Goal: Transaction & Acquisition: Purchase product/service

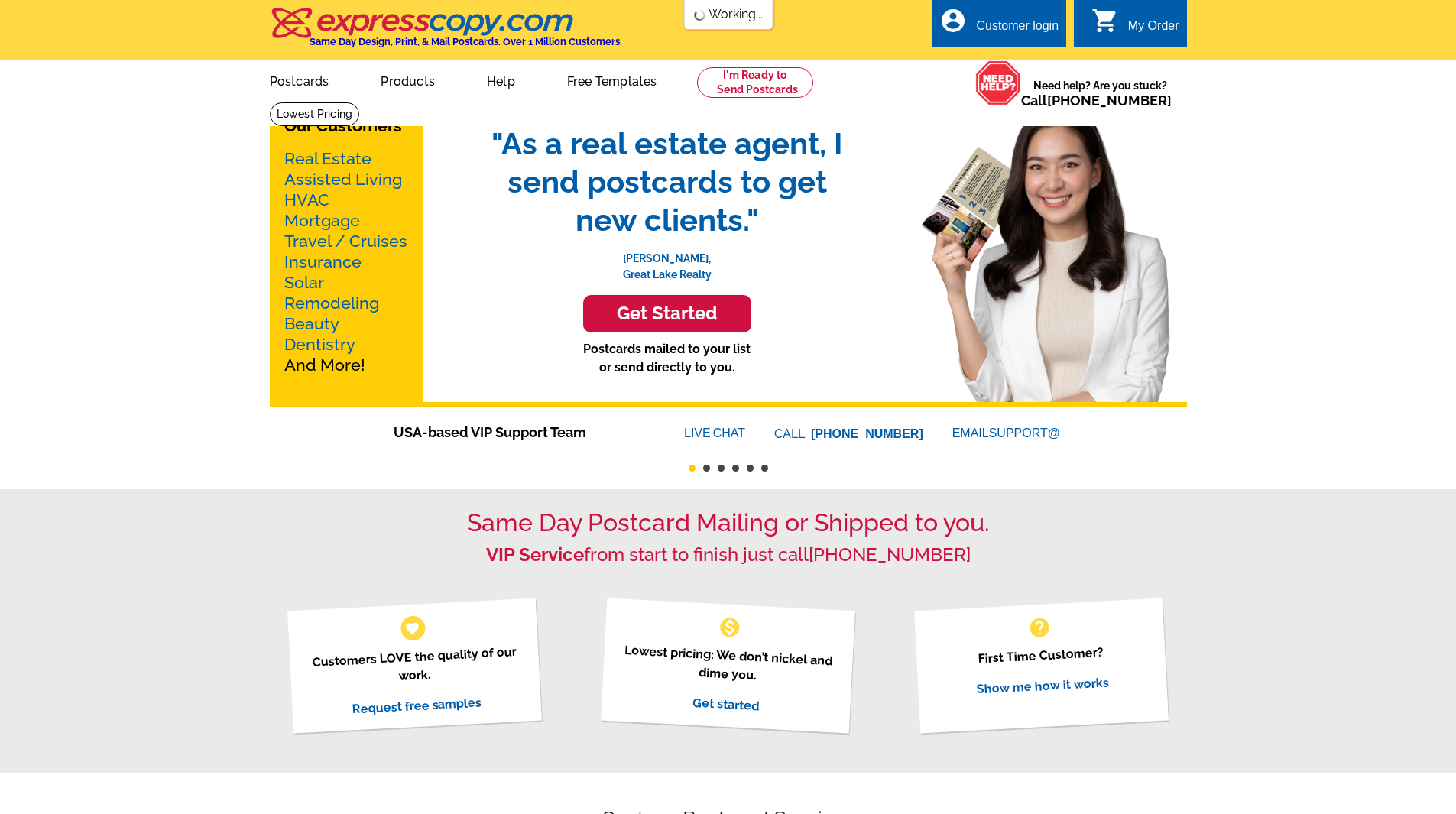
click at [634, 78] on link "Free Templates" at bounding box center [612, 80] width 139 height 36
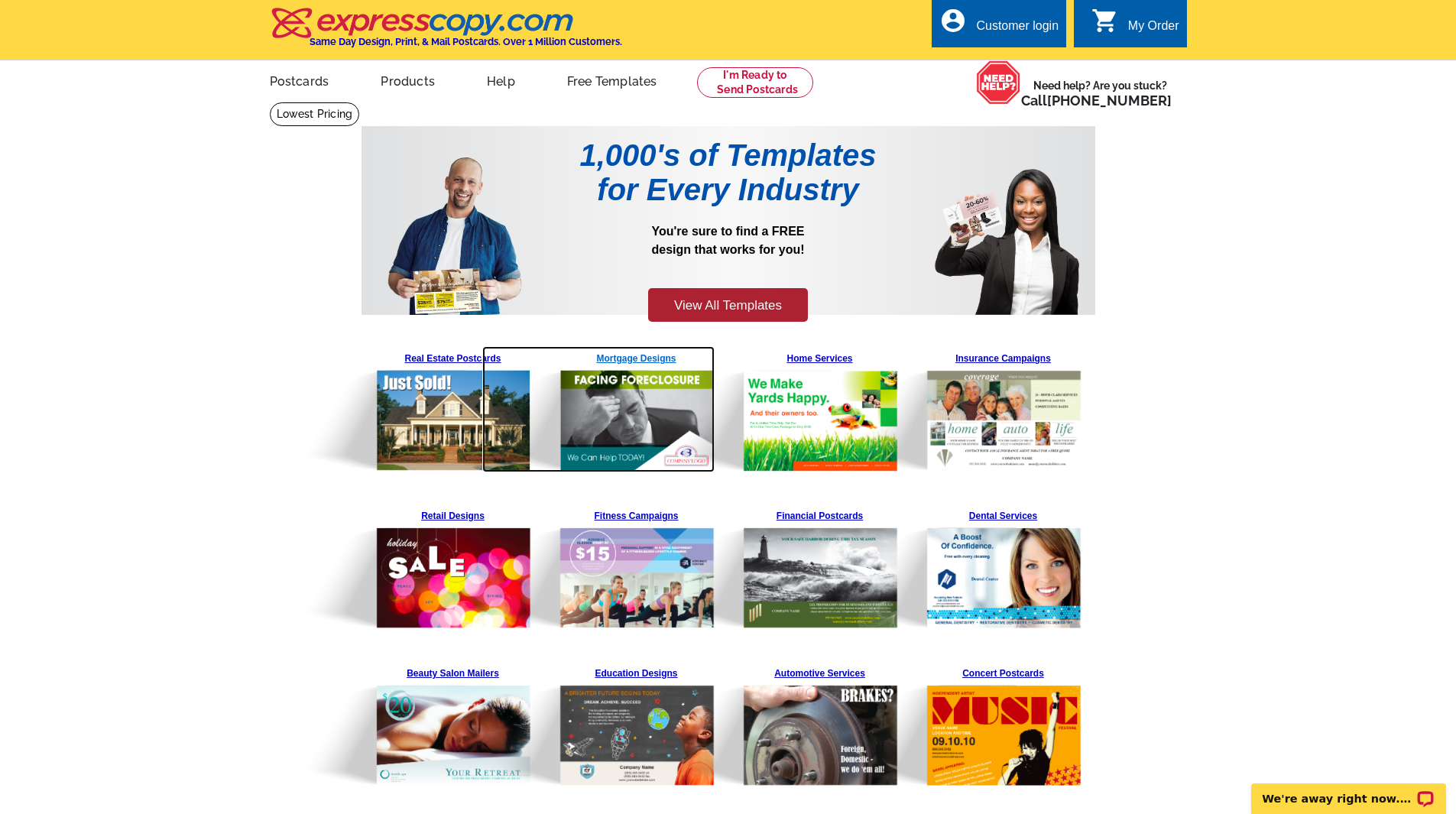
click at [639, 410] on img at bounding box center [599, 409] width 233 height 127
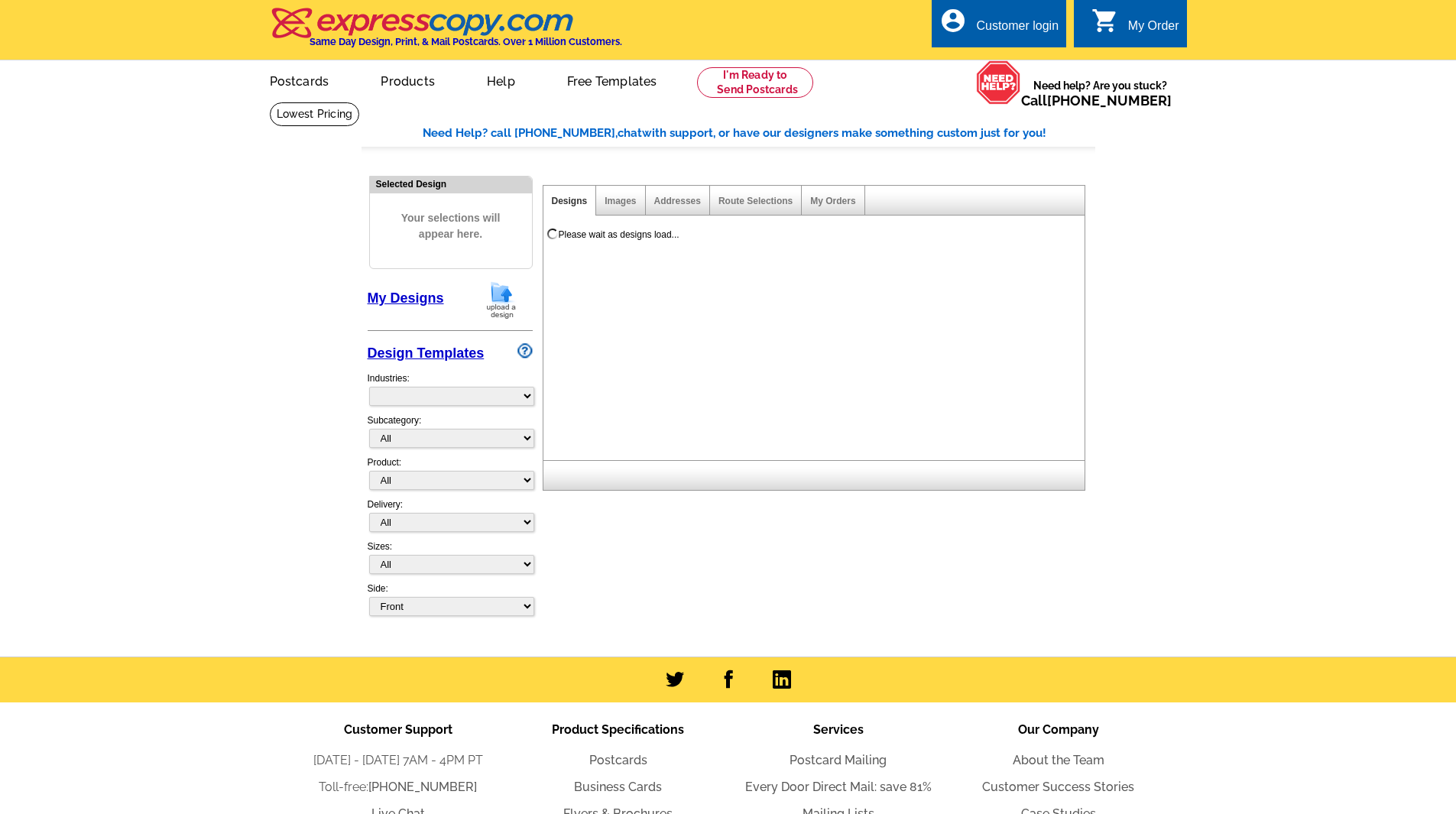
select select "774"
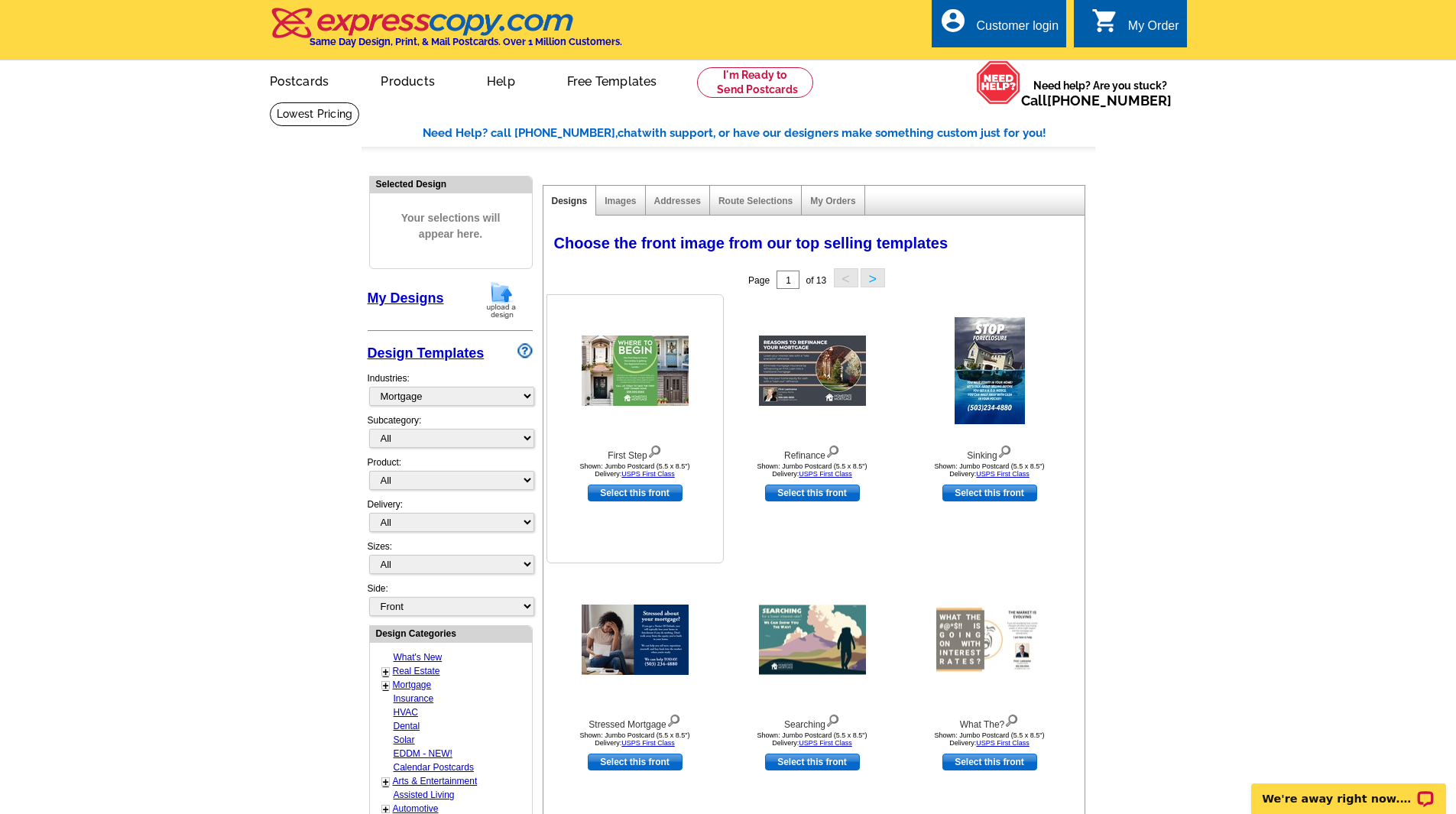
click at [635, 491] on link "Select this front" at bounding box center [635, 493] width 95 height 17
select select "2"
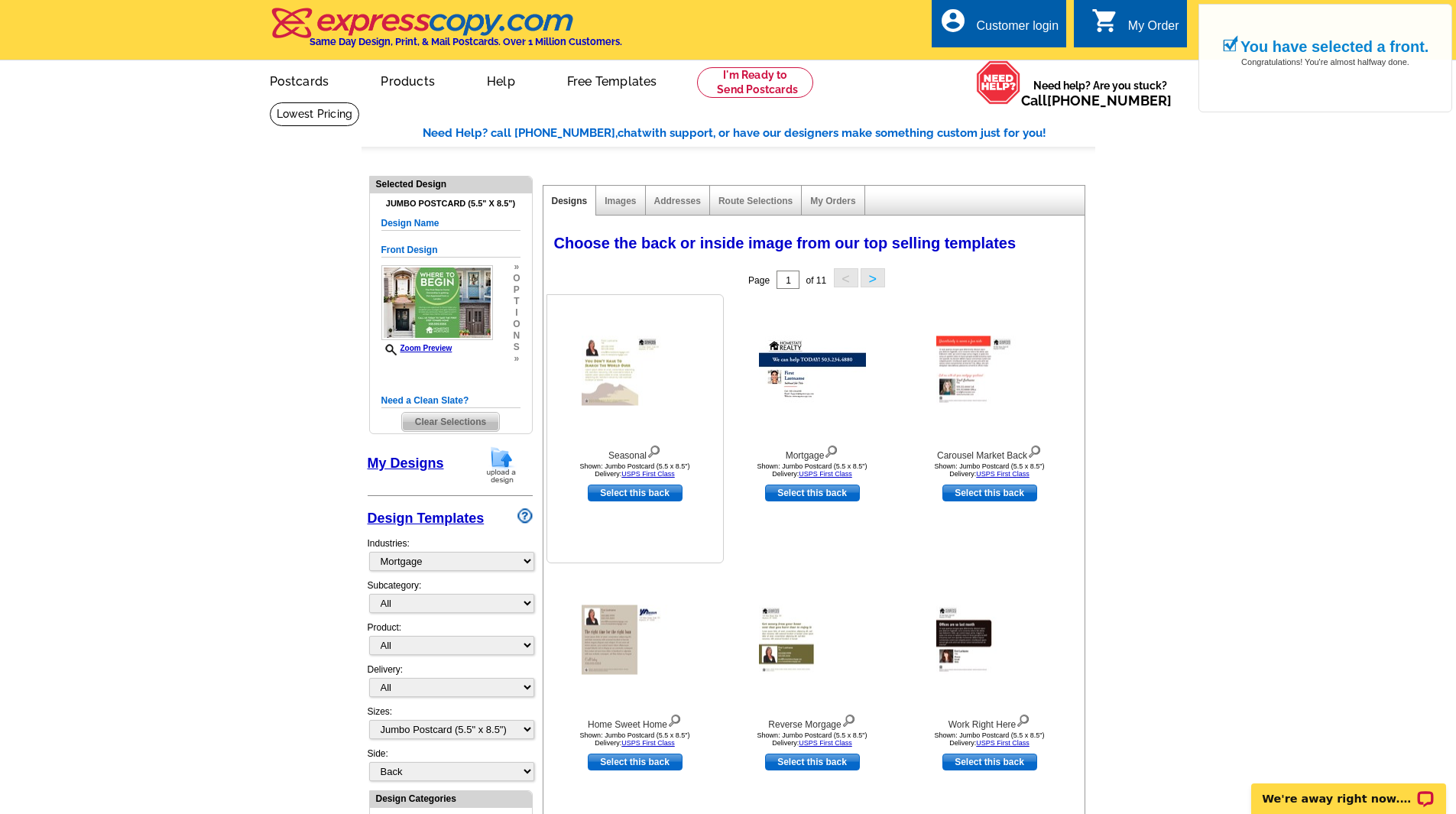
click at [661, 491] on link "Select this back" at bounding box center [635, 493] width 95 height 17
select select "front"
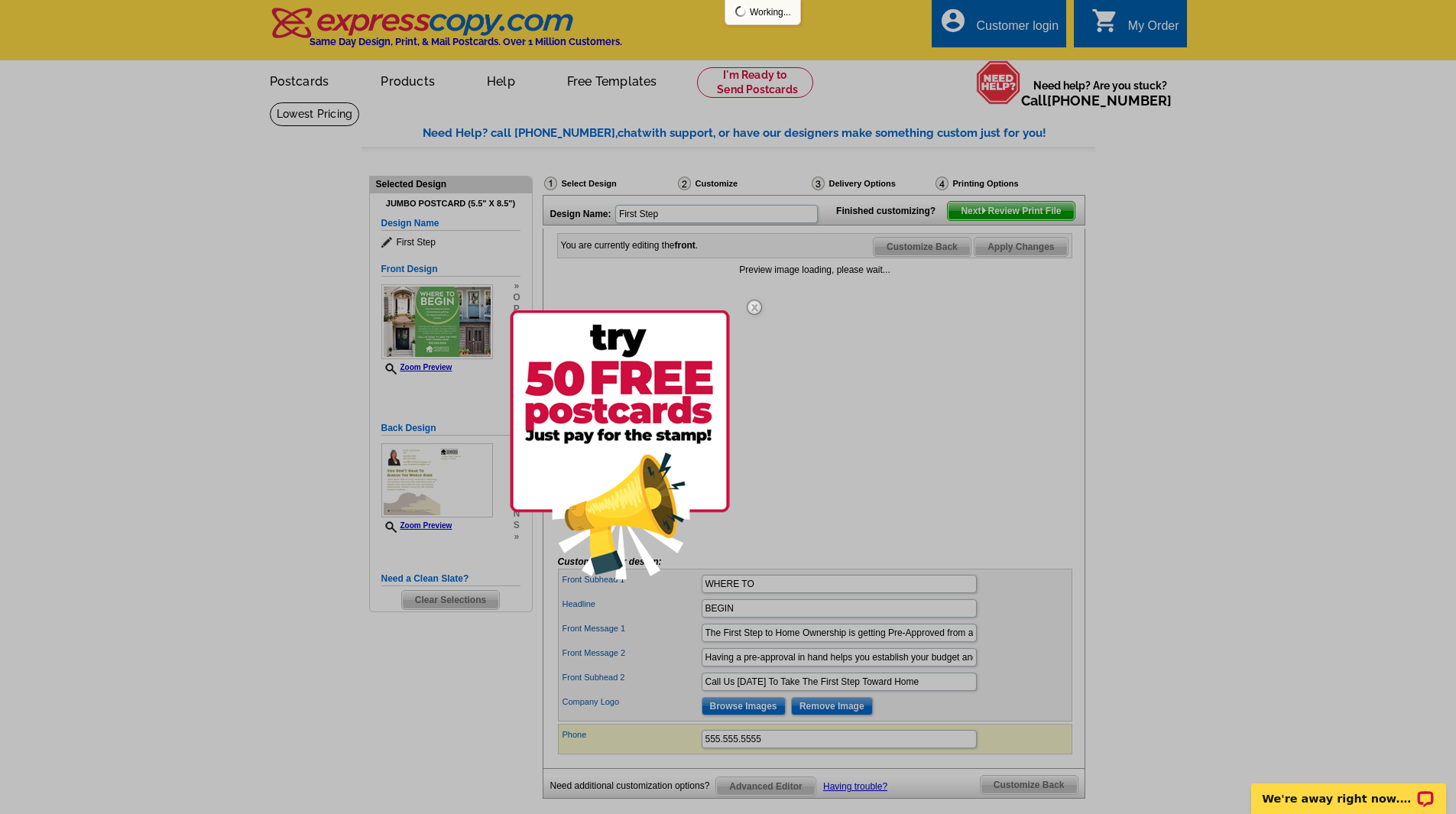
click at [752, 305] on img at bounding box center [754, 307] width 44 height 44
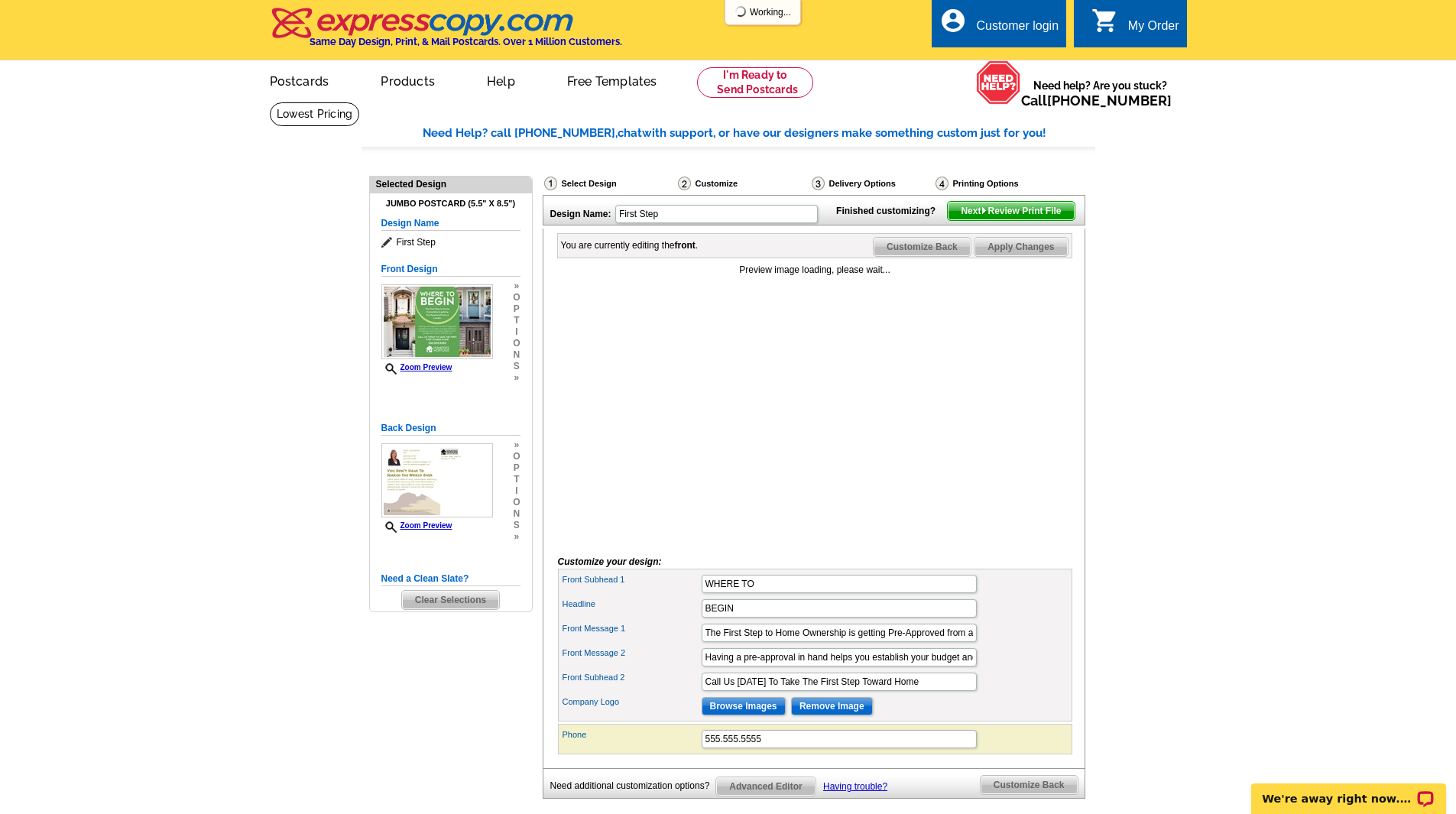
click at [1214, 511] on main "Need Help? call 800-260-5887, chat with support, or have our designers make som…" at bounding box center [728, 490] width 1456 height 776
click at [388, 31] on img at bounding box center [423, 23] width 307 height 32
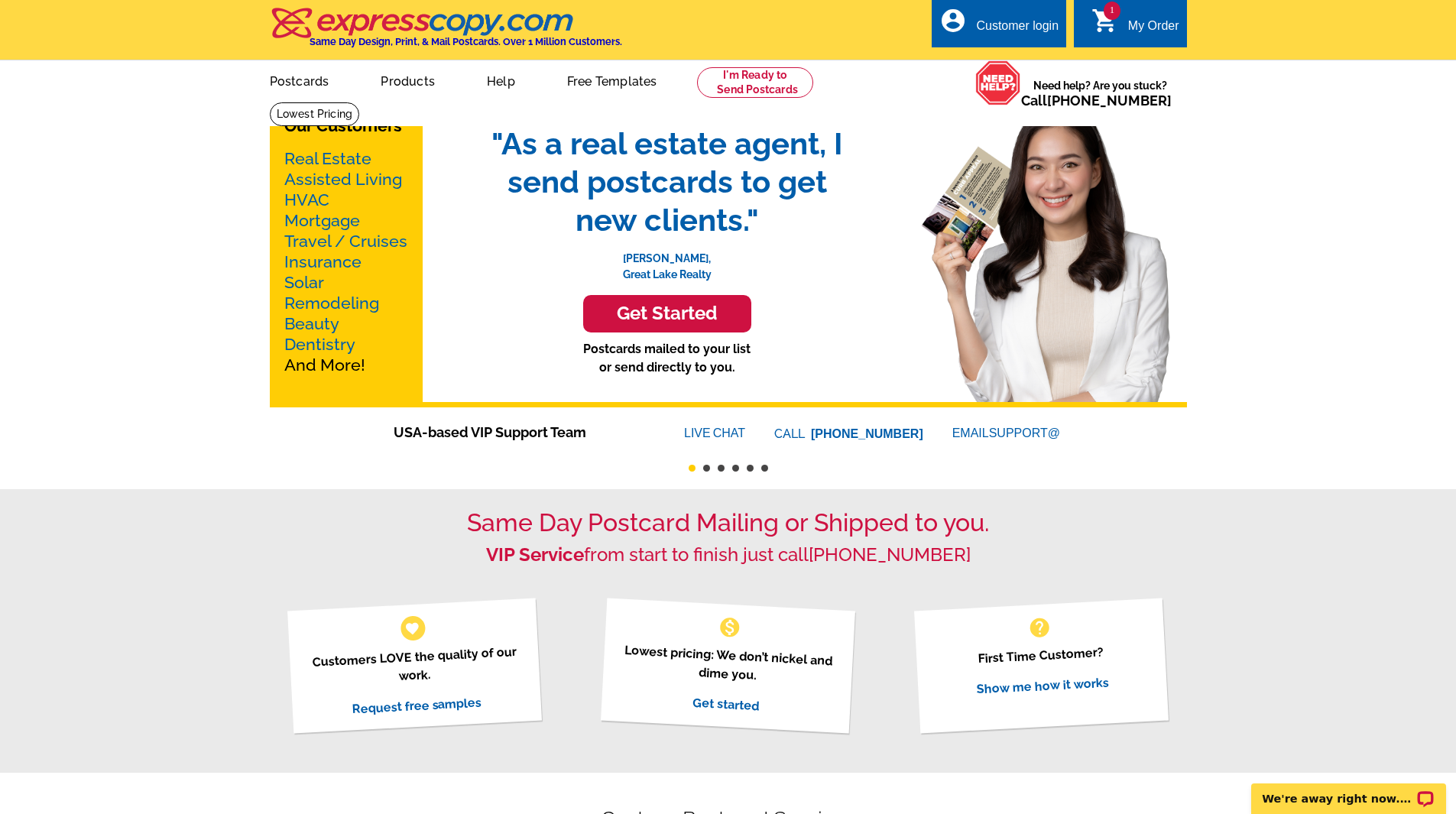
click at [738, 470] on button "4" at bounding box center [735, 468] width 7 height 7
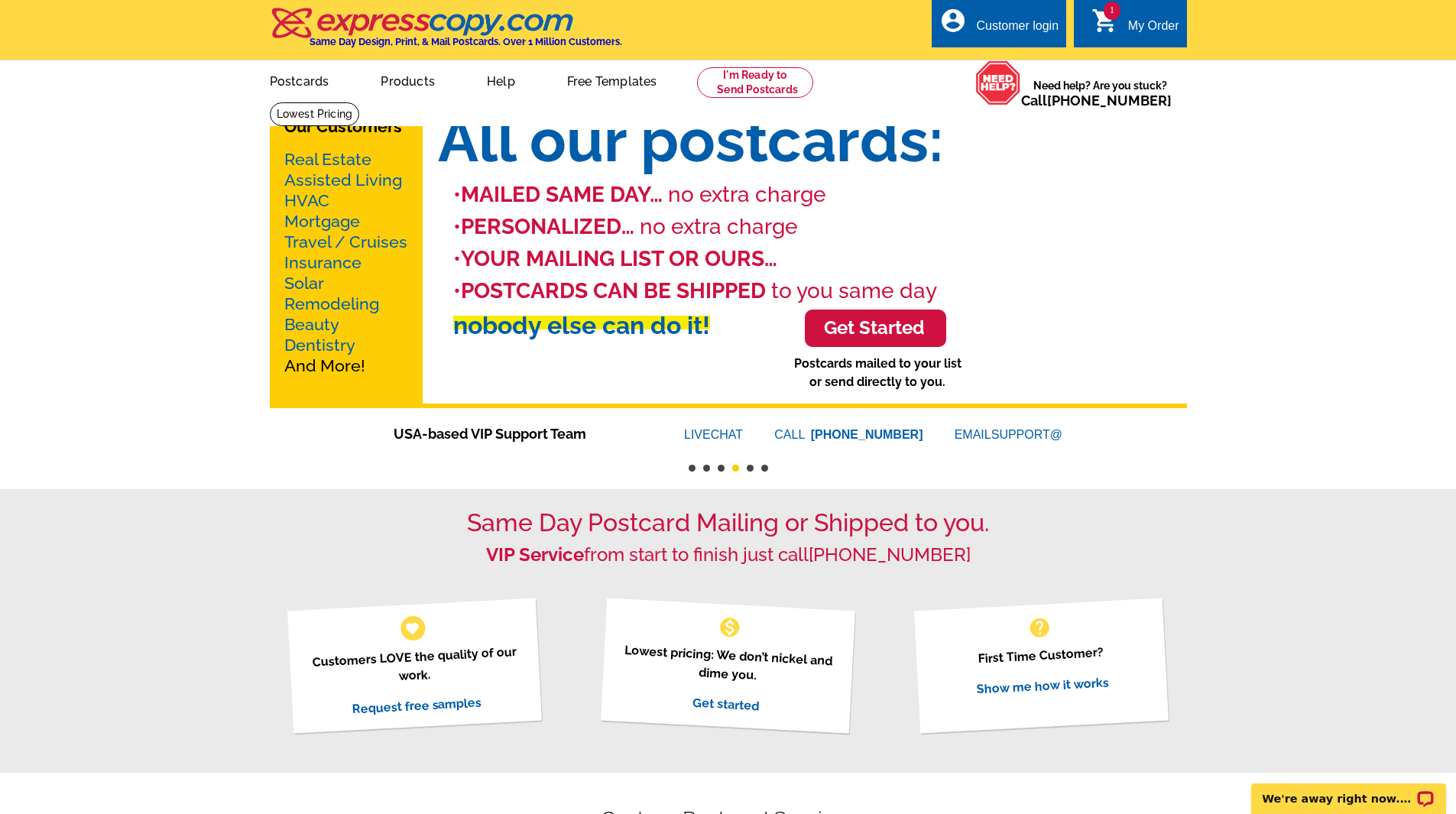
click at [751, 469] on button "5" at bounding box center [750, 468] width 7 height 7
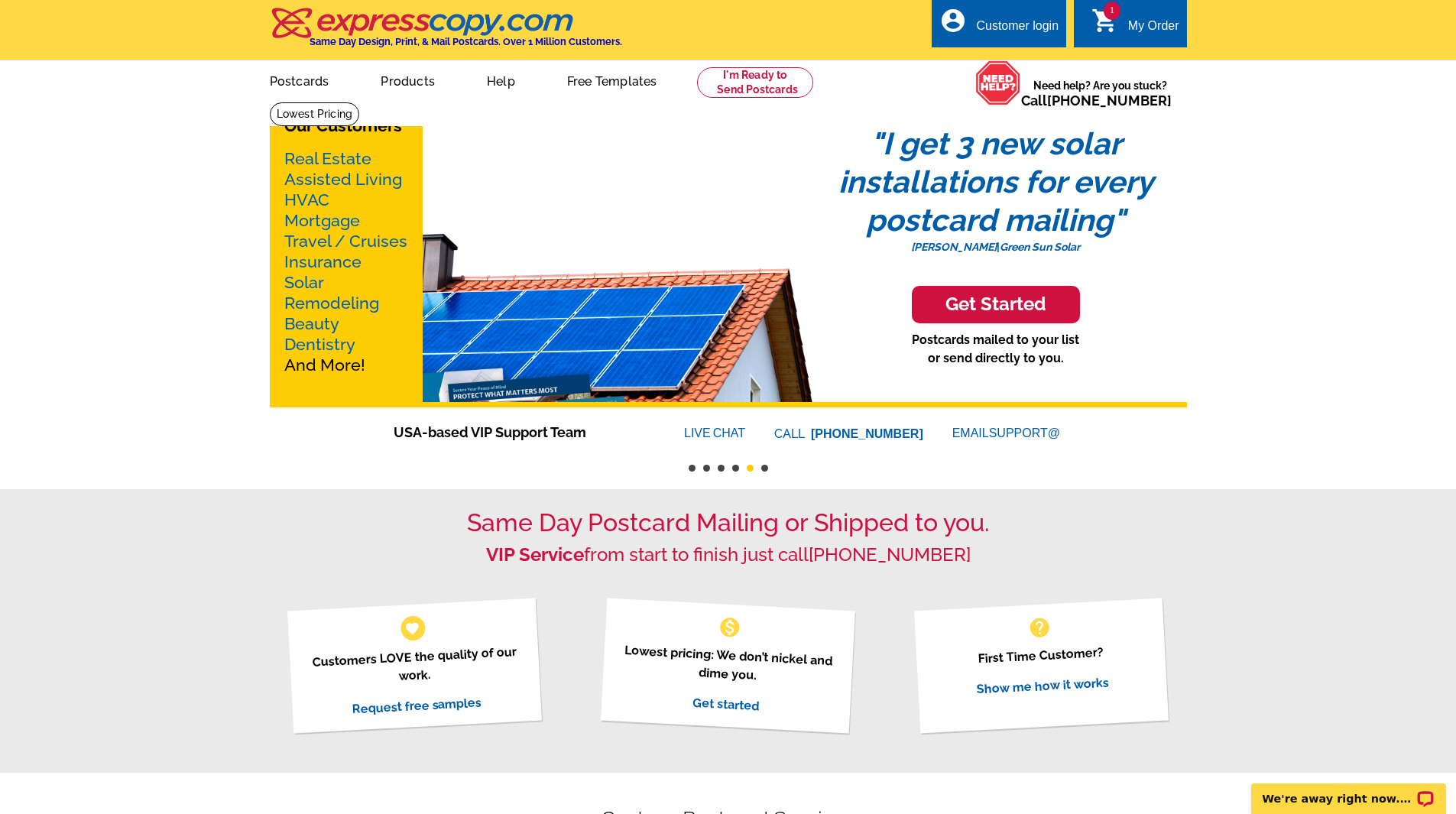
click at [768, 466] on li "6" at bounding box center [764, 468] width 7 height 7
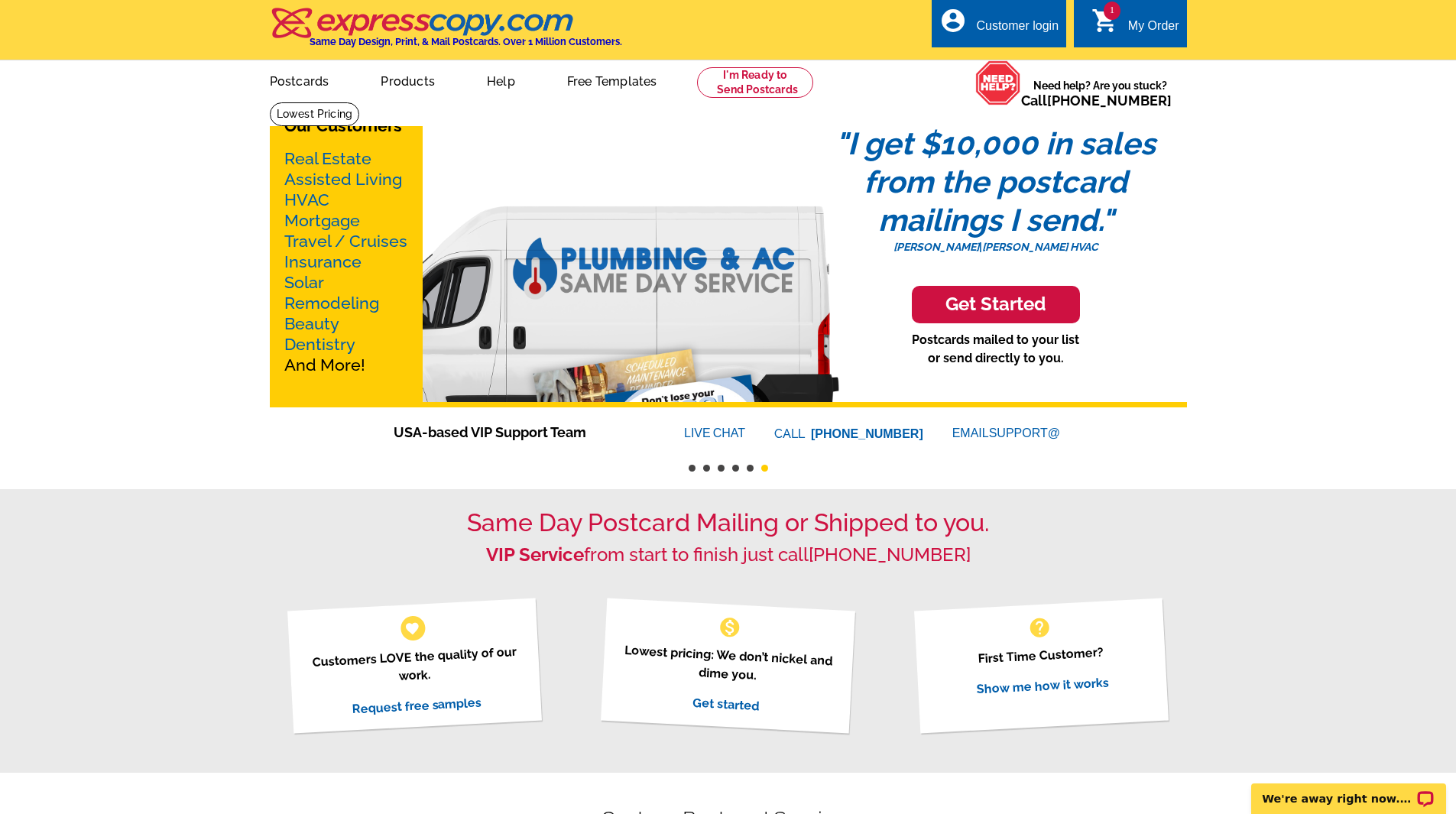
click at [747, 466] on li "5" at bounding box center [750, 468] width 7 height 7
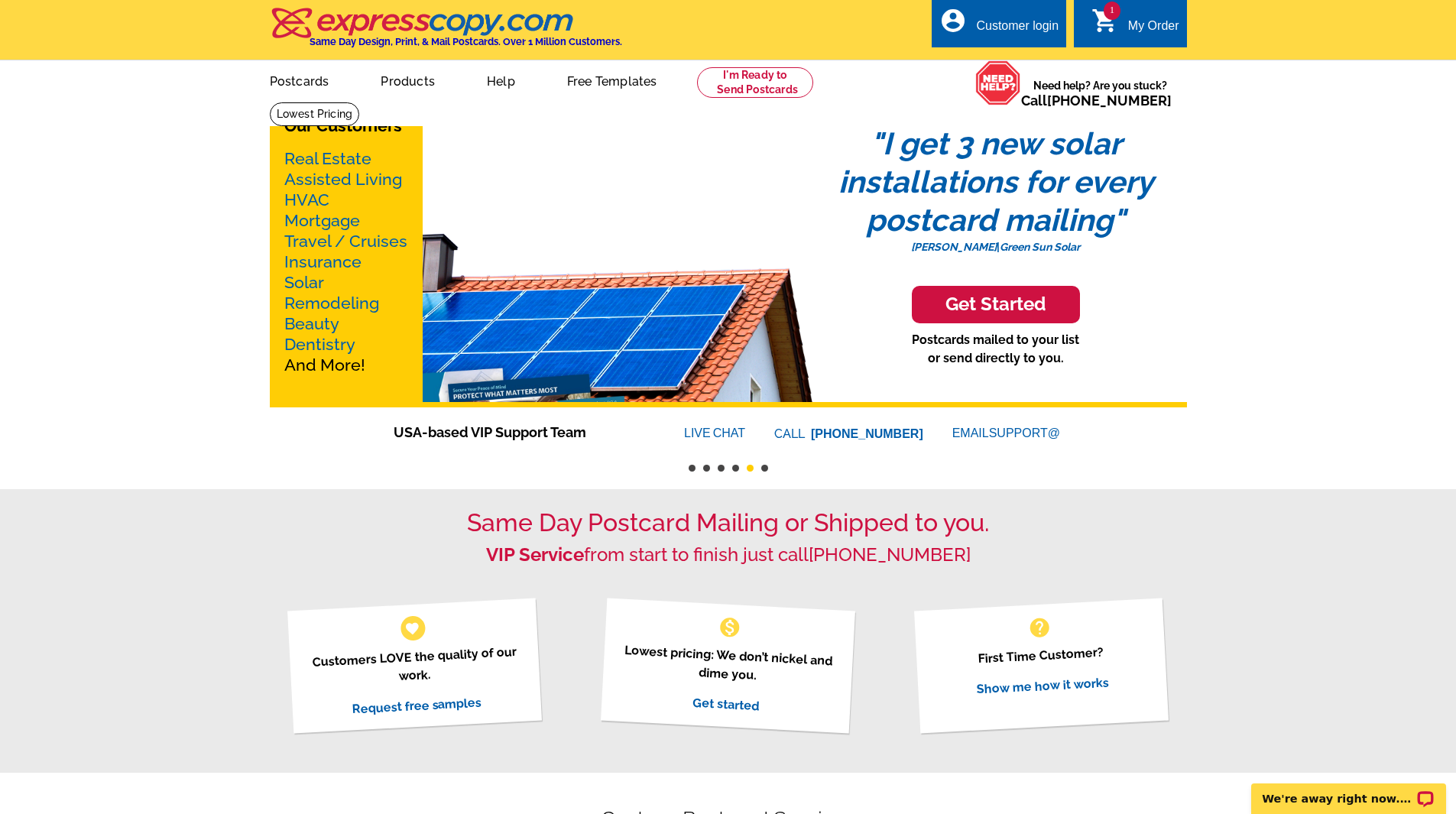
click at [739, 466] on li "4" at bounding box center [735, 468] width 7 height 7
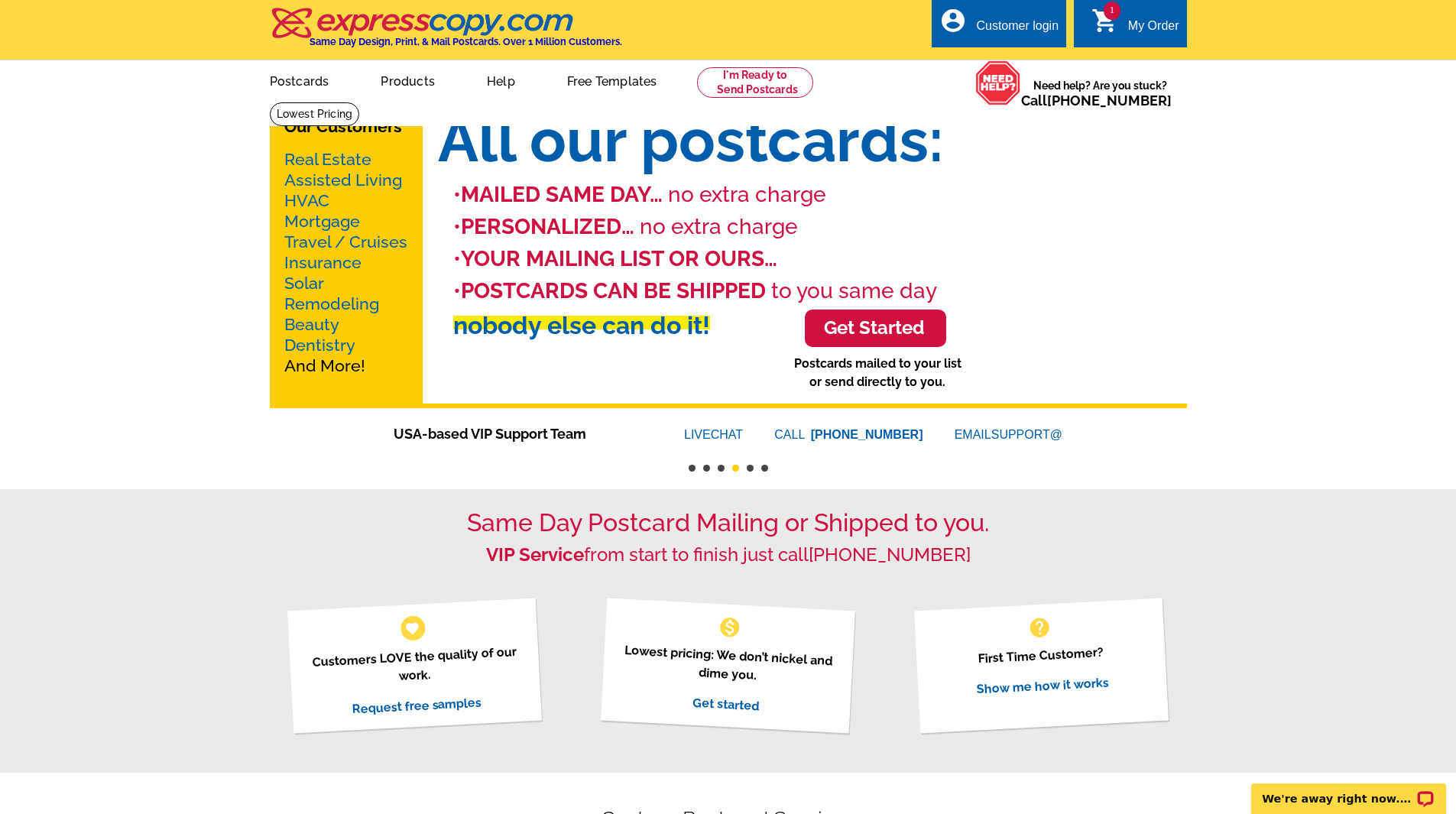
click at [716, 466] on ul "1 2 3 4 5 6" at bounding box center [728, 463] width 917 height 19
click at [708, 467] on button "2" at bounding box center [706, 468] width 7 height 7
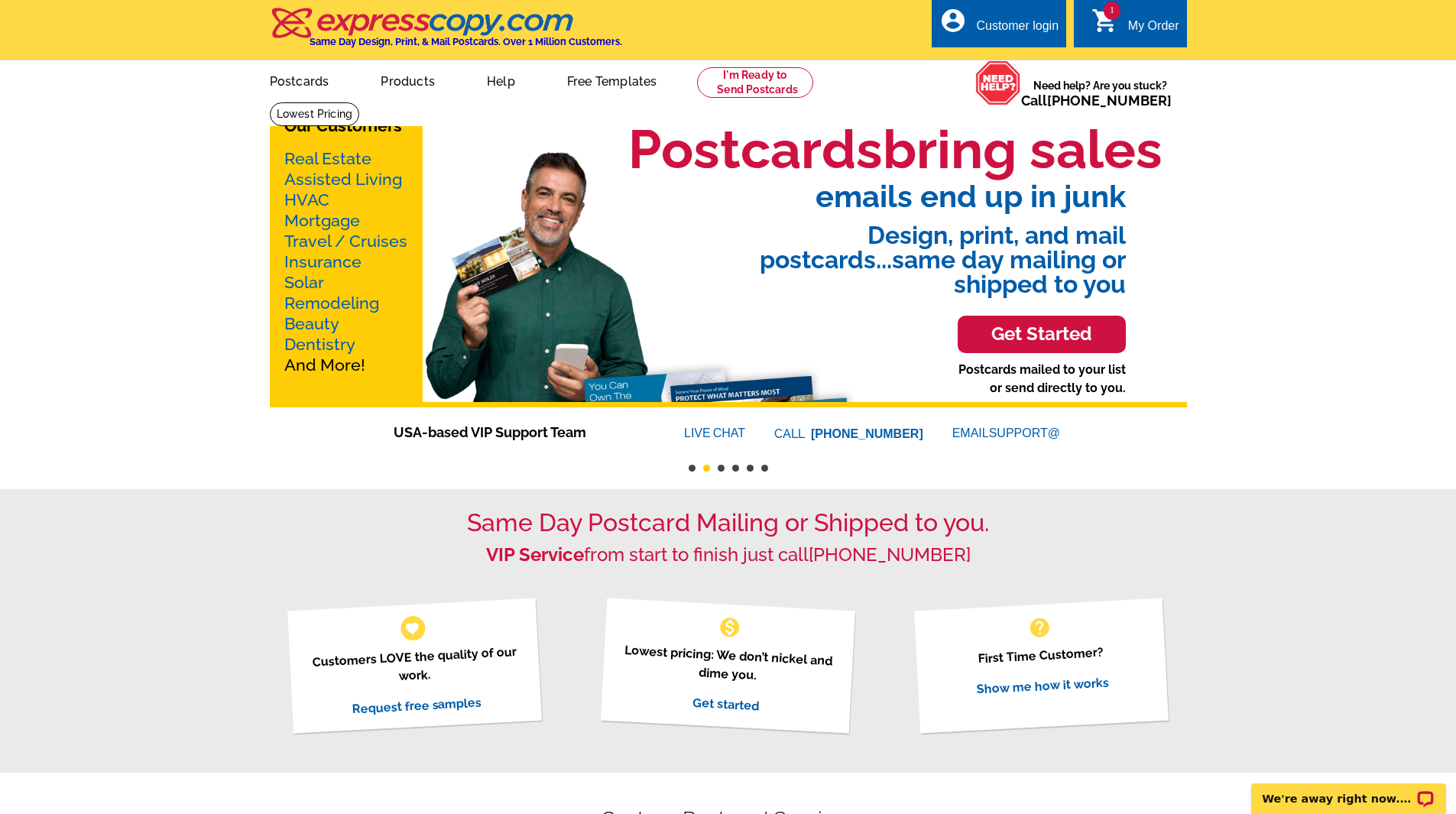
click at [689, 467] on button "1" at bounding box center [692, 468] width 7 height 7
